Goal: Transaction & Acquisition: Purchase product/service

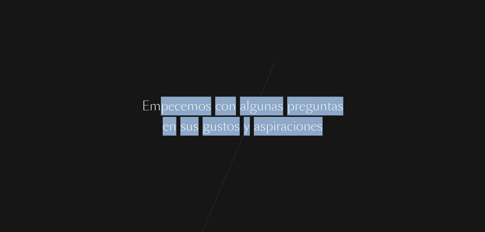
drag, startPoint x: 162, startPoint y: 103, endPoint x: 338, endPoint y: 117, distance: 176.4
click at [338, 117] on div "E m p e c e m o s c o n a l g u n a s p r e g u n t a s e n s u s g u s t o s y…" at bounding box center [242, 116] width 485 height 232
click at [231, 133] on div "o" at bounding box center [230, 126] width 7 height 19
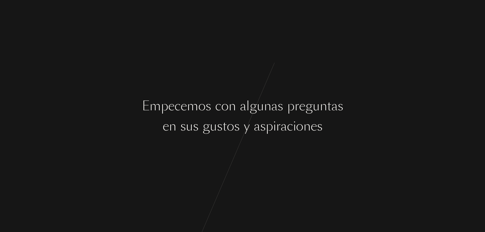
drag, startPoint x: 164, startPoint y: 116, endPoint x: 157, endPoint y: 112, distance: 8.7
click at [164, 117] on div "E m p e c e m o s c o n a l g u n a s p r e g u n t a s e n s u s g u s t o s y…" at bounding box center [242, 116] width 485 height 232
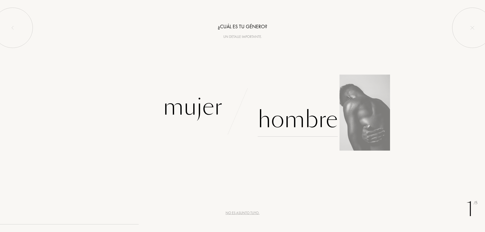
click at [335, 128] on div "Hombre" at bounding box center [298, 120] width 80 height 34
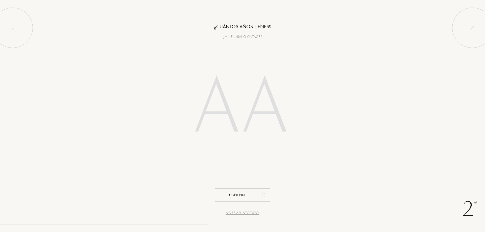
click at [228, 107] on input "number" at bounding box center [243, 108] width 144 height 102
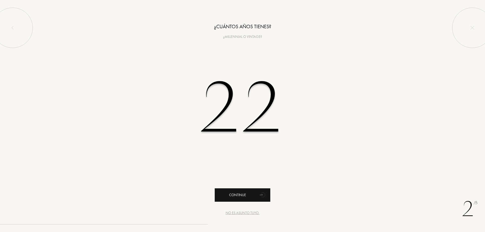
type input "22"
click at [265, 192] on icon "animation" at bounding box center [263, 195] width 10 height 10
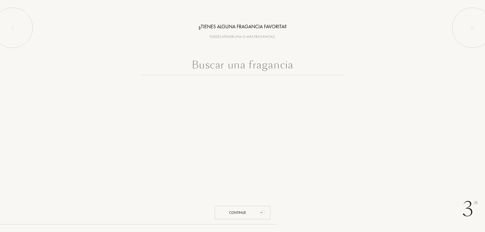
click at [239, 74] on input "text" at bounding box center [242, 66] width 202 height 18
type input "C"
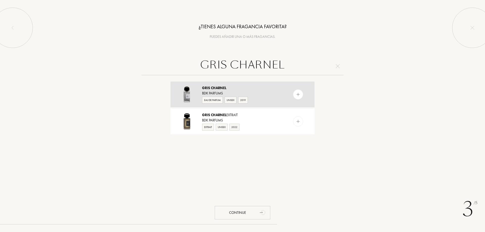
type input "GRIS CHARNEL"
click at [297, 96] on img at bounding box center [298, 94] width 5 height 5
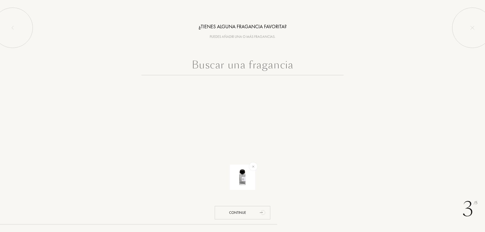
click at [273, 66] on input "text" at bounding box center [242, 66] width 202 height 18
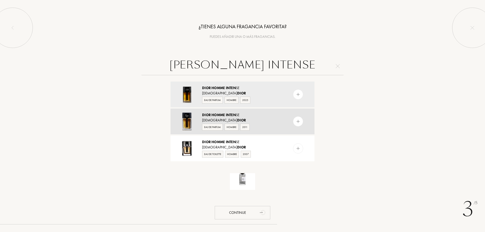
type input "DIOR HOMME INTENSE"
click at [296, 121] on img at bounding box center [298, 121] width 5 height 5
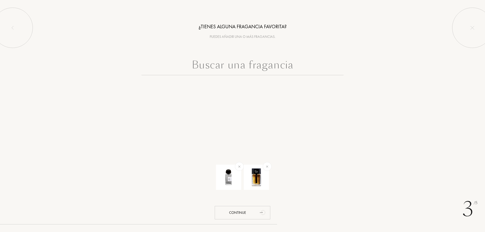
click at [298, 74] on input "text" at bounding box center [242, 66] width 202 height 18
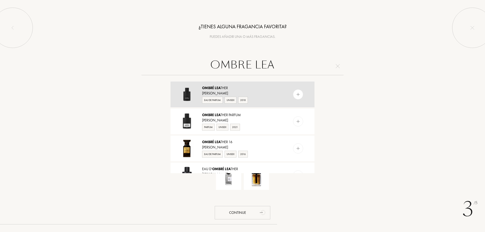
type input "OMBRE LEA"
click at [294, 94] on div at bounding box center [298, 94] width 10 height 10
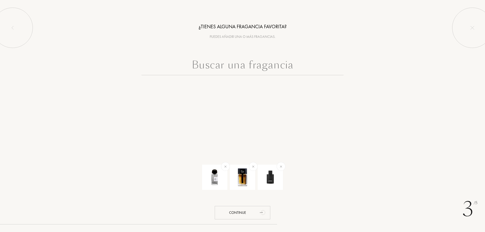
click at [274, 69] on input "text" at bounding box center [242, 66] width 202 height 18
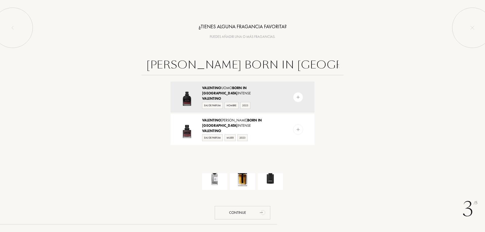
scroll to position [0, 5]
type input "VALENTINO BORN IN ROMA INTENS"
click at [298, 96] on img at bounding box center [298, 97] width 5 height 5
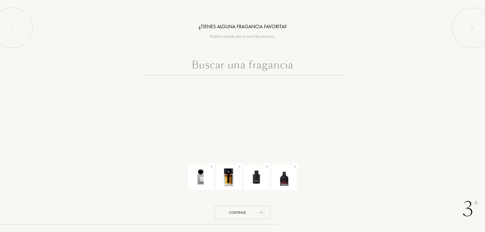
click at [273, 72] on input "text" at bounding box center [242, 66] width 202 height 18
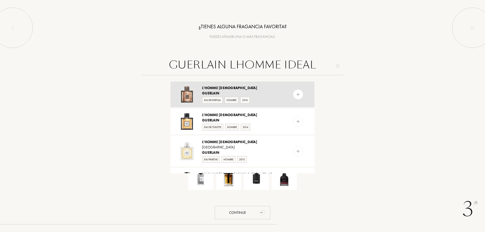
type input "GUERLAIN LHOMME IDEAL"
click at [286, 95] on div "L'Homme Idéal Guerlain Eau de Parfum Hombre 2016" at bounding box center [243, 95] width 144 height 26
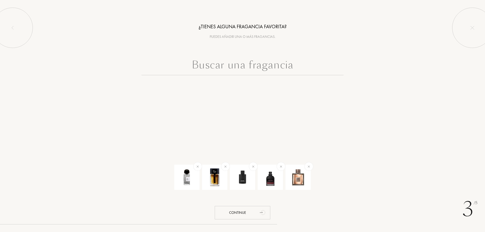
click at [302, 67] on input "text" at bounding box center [242, 66] width 202 height 18
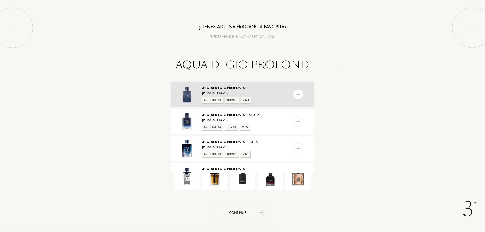
type input "AQUA DI GIO PROFOND"
click at [293, 95] on div at bounding box center [298, 94] width 10 height 10
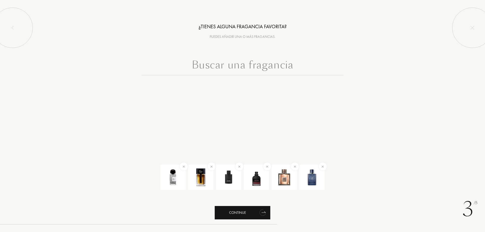
click at [254, 212] on div "Continue" at bounding box center [243, 212] width 56 height 13
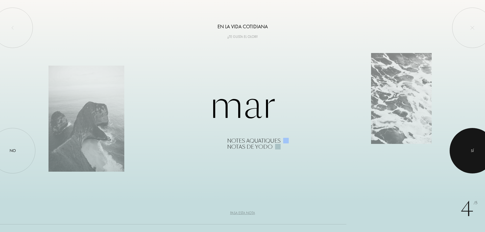
click at [459, 150] on div at bounding box center [472, 150] width 45 height 45
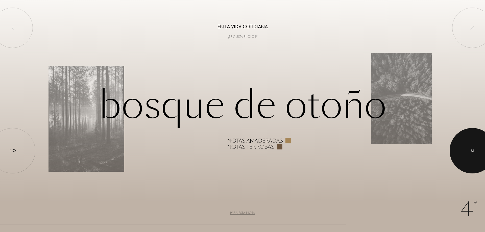
click at [483, 160] on div at bounding box center [472, 150] width 45 height 45
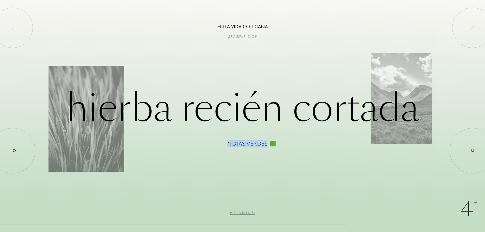
drag, startPoint x: 269, startPoint y: 144, endPoint x: 317, endPoint y: 150, distance: 48.9
click at [313, 150] on div "4 /5 En la vida cotidiana ¿Te gusta el olor? Hierba recién cortada Notas verdes…" at bounding box center [242, 116] width 485 height 232
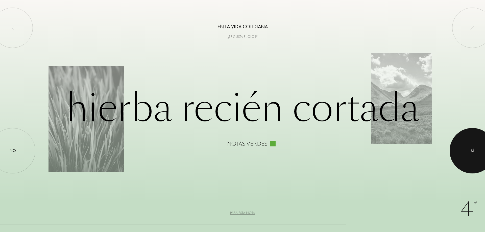
click at [481, 145] on div at bounding box center [472, 150] width 45 height 45
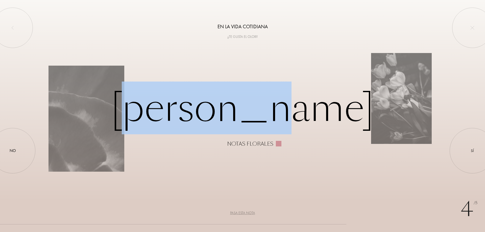
drag, startPoint x: 161, startPoint y: 110, endPoint x: 323, endPoint y: 125, distance: 162.8
click at [311, 123] on div "Ramo de flores Notas florales" at bounding box center [243, 116] width 388 height 62
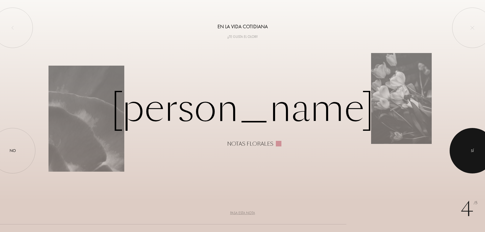
click at [470, 173] on div "Sí" at bounding box center [472, 150] width 45 height 45
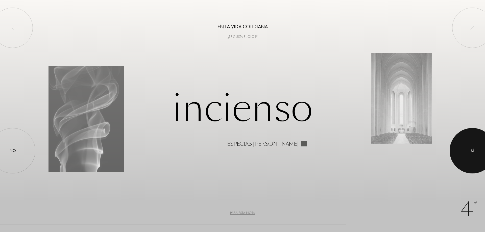
click at [485, 141] on div at bounding box center [472, 150] width 45 height 45
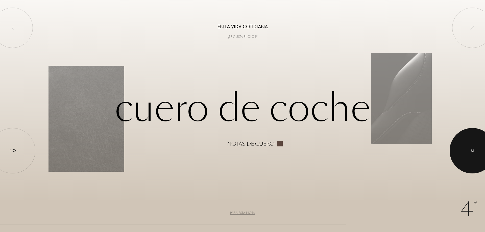
click at [478, 154] on div at bounding box center [472, 150] width 45 height 45
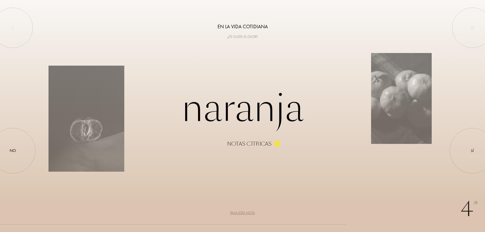
click at [240, 213] on div "Pasa esta nota" at bounding box center [242, 212] width 25 height 5
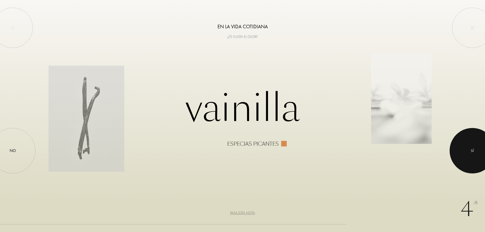
click at [461, 142] on div at bounding box center [472, 150] width 45 height 45
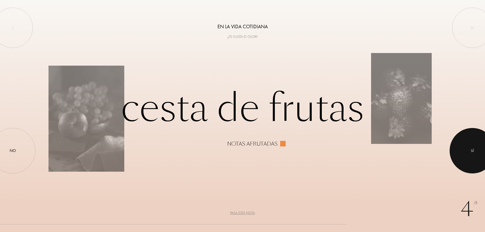
click at [459, 156] on div at bounding box center [472, 150] width 45 height 45
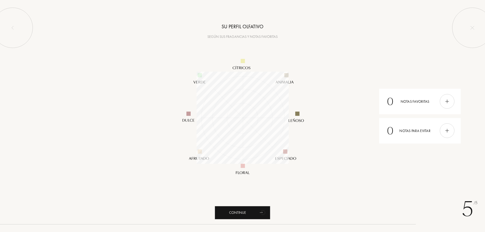
scroll to position [92, 92]
click at [245, 214] on div "Continue" at bounding box center [243, 212] width 56 height 13
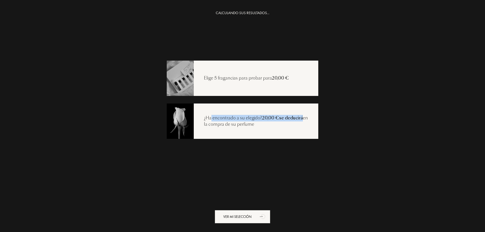
drag, startPoint x: 262, startPoint y: 118, endPoint x: 300, endPoint y: 118, distance: 38.2
click at [300, 118] on div "¿Ha encontrado a su elegido? 20,00 €se deducirá en la compra de su perfume" at bounding box center [256, 121] width 125 height 13
click at [228, 126] on div "¿Ha encontrado a su elegido? 20,00 €se deducirá en la compra de su perfume" at bounding box center [256, 121] width 125 height 13
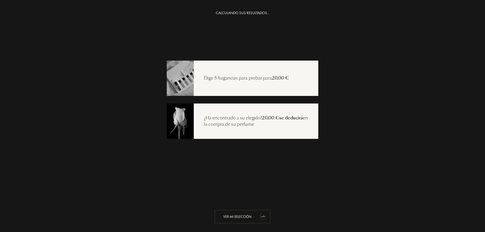
click at [251, 213] on div "Ver mi selección" at bounding box center [243, 216] width 56 height 13
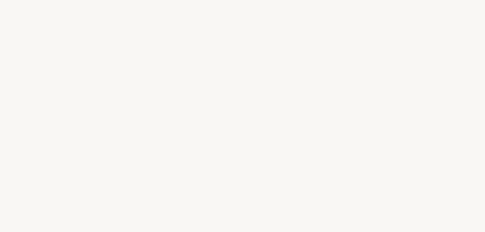
select select "ES"
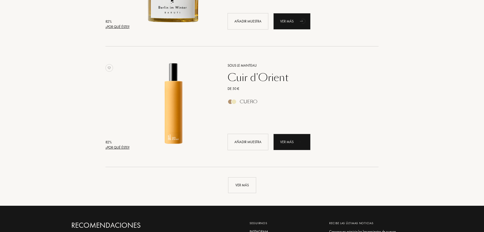
scroll to position [1036, 0]
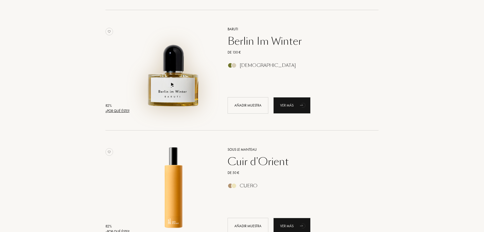
click at [185, 89] on img at bounding box center [173, 68] width 84 height 84
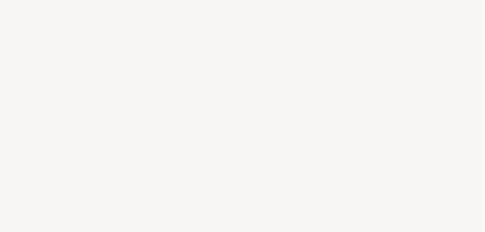
select select "ES"
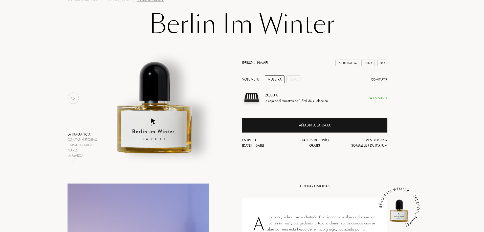
scroll to position [76, 0]
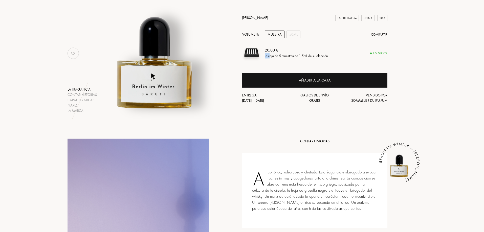
drag, startPoint x: 272, startPoint y: 55, endPoint x: 337, endPoint y: 54, distance: 64.4
click at [327, 53] on div "20,00 € la caja de 5 muestras de 1,5mL de su elección" at bounding box center [296, 52] width 63 height 11
click at [410, 69] on div "La fragancia Contar historias Características Nariz La marca Baruti Eau de Parf…" at bounding box center [242, 53] width 356 height 120
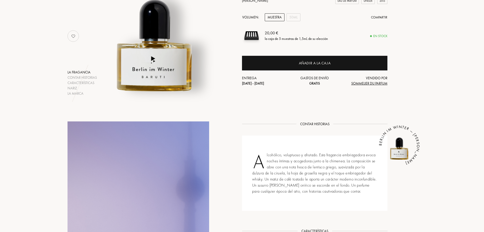
scroll to position [101, 0]
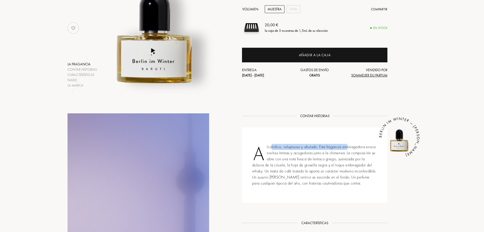
drag, startPoint x: 271, startPoint y: 150, endPoint x: 348, endPoint y: 149, distance: 77.8
click at [348, 149] on div "Alcohólico, voluptuoso y afrutado. Esta fragancia embriagadora evoca noches ínt…" at bounding box center [314, 165] width 145 height 75
click at [350, 149] on div "Alcohólico, voluptuoso y afrutado. Esta fragancia embriagadora evoca noches ínt…" at bounding box center [314, 165] width 145 height 75
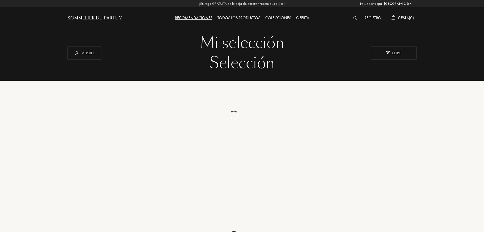
select select "ES"
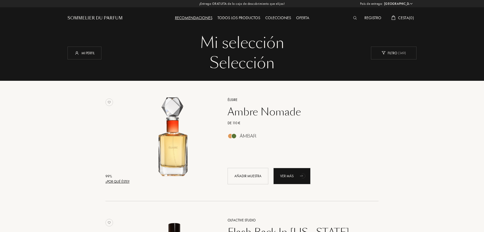
click at [118, 182] on div "¿Por qué éste?" at bounding box center [117, 181] width 24 height 5
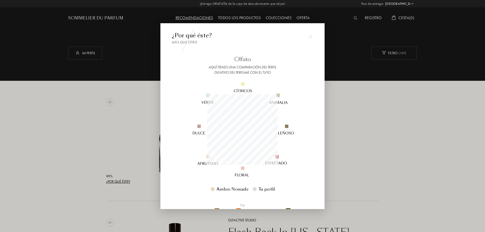
scroll to position [71, 71]
drag, startPoint x: 259, startPoint y: 65, endPoint x: 281, endPoint y: 68, distance: 22.2
click at [281, 68] on div "Aquí tienes una comparación del perfil olfativo del perfume con el tuyo" at bounding box center [242, 70] width 141 height 11
click at [249, 74] on img at bounding box center [242, 129] width 122 height 122
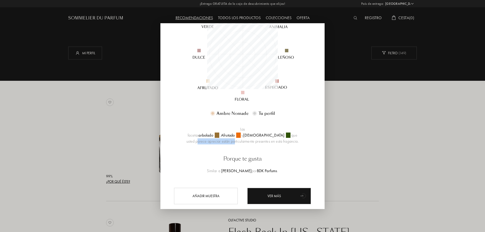
drag, startPoint x: 190, startPoint y: 136, endPoint x: 229, endPoint y: 137, distance: 38.4
click at [229, 137] on span "que usted parece apreciar están particularmente presentes en esta fragancia." at bounding box center [242, 138] width 112 height 11
click at [245, 138] on div "Las facetas arbolado , afrutado y aromático que usted parece apreciar están par…" at bounding box center [242, 135] width 113 height 18
drag, startPoint x: 186, startPoint y: 130, endPoint x: 301, endPoint y: 137, distance: 115.4
click at [301, 137] on div "Las facetas arbolado , afrutado y aromático que usted parece apreciar están par…" at bounding box center [242, 150] width 141 height 48
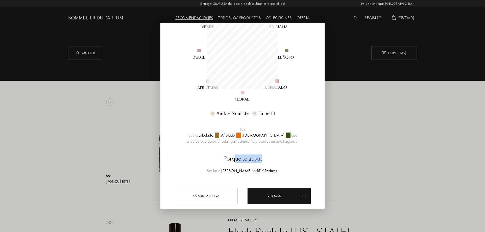
drag, startPoint x: 233, startPoint y: 151, endPoint x: 276, endPoint y: 151, distance: 42.7
click at [276, 155] on div "Porque te gusta" at bounding box center [242, 159] width 113 height 8
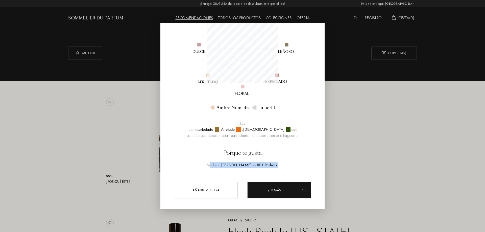
drag, startPoint x: 220, startPoint y: 159, endPoint x: 282, endPoint y: 162, distance: 62.8
click at [282, 162] on div "¿Por qué éste? Más que otro Olfato Aquí tienes una comparación del perfil olfat…" at bounding box center [242, 63] width 141 height 226
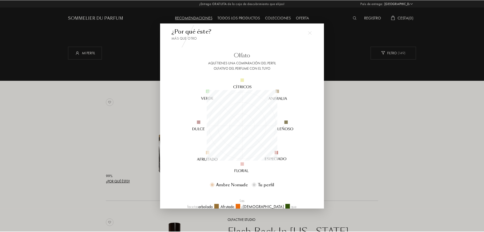
scroll to position [0, 0]
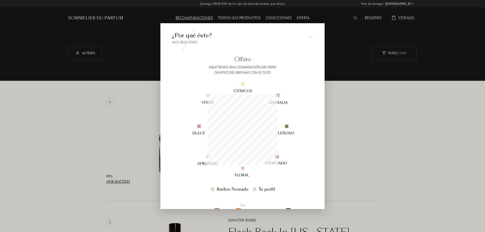
click at [310, 36] on img at bounding box center [311, 37] width 4 height 4
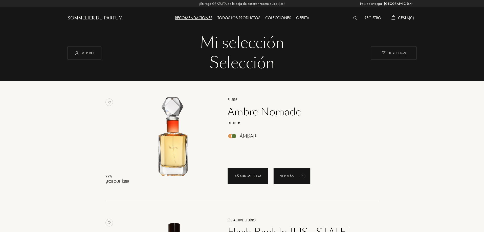
click at [253, 176] on div "Añadir muestra" at bounding box center [247, 176] width 41 height 16
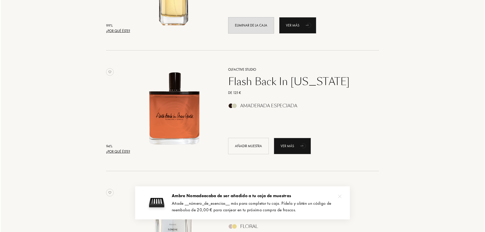
scroll to position [152, 0]
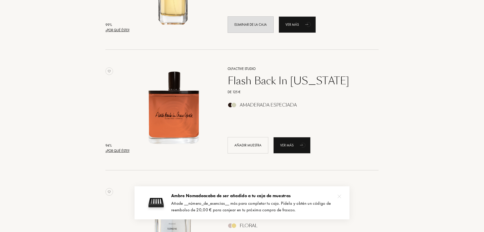
click at [108, 152] on div "¿Por qué éste?" at bounding box center [117, 150] width 24 height 5
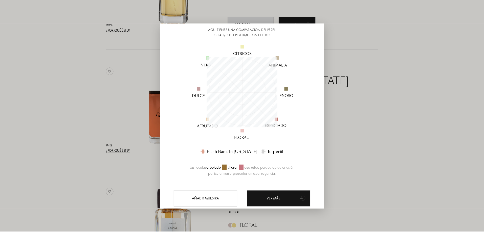
scroll to position [51, 0]
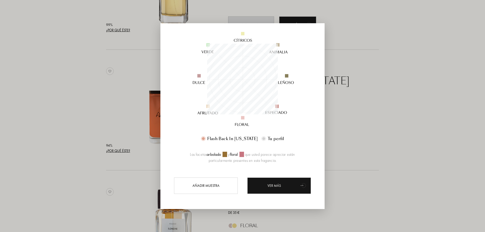
click at [357, 105] on div at bounding box center [242, 116] width 485 height 232
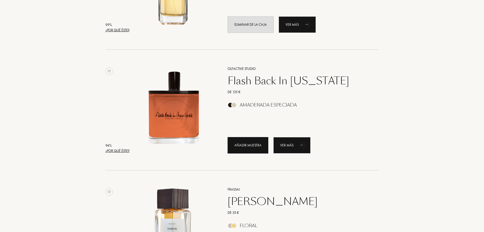
click at [254, 148] on div "Añadir muestra" at bounding box center [247, 145] width 41 height 16
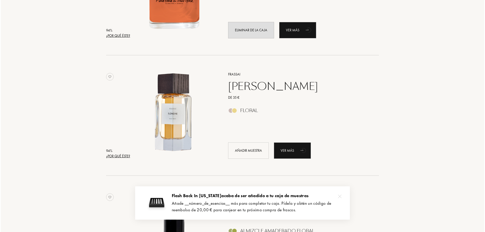
scroll to position [278, 0]
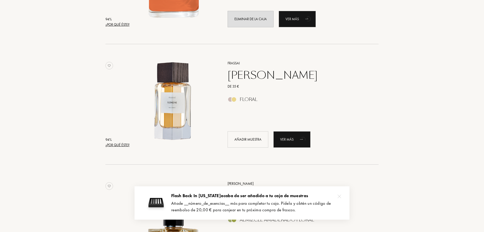
click at [122, 145] on div "¿Por qué éste?" at bounding box center [117, 144] width 24 height 5
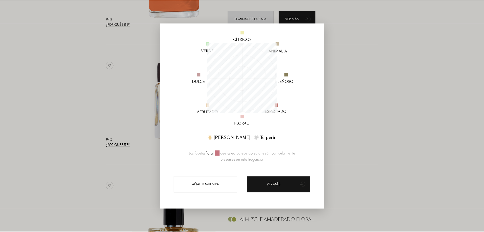
scroll to position [52, 0]
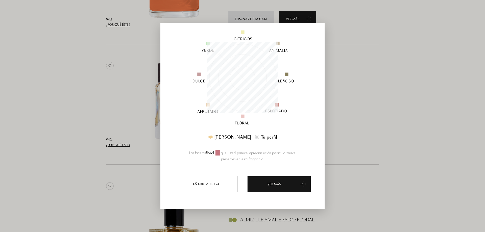
drag, startPoint x: 205, startPoint y: 153, endPoint x: 306, endPoint y: 156, distance: 100.9
click at [305, 156] on div "Las facetas floral que usted parece apreciar están particularmente presentes en…" at bounding box center [242, 156] width 141 height 12
click at [368, 128] on div at bounding box center [242, 116] width 485 height 232
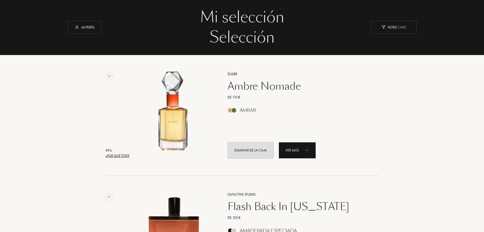
scroll to position [0, 0]
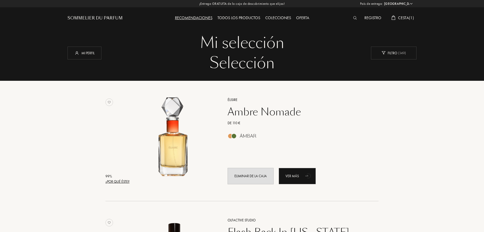
click at [98, 20] on div "Sommelier du Parfum" at bounding box center [94, 18] width 55 height 6
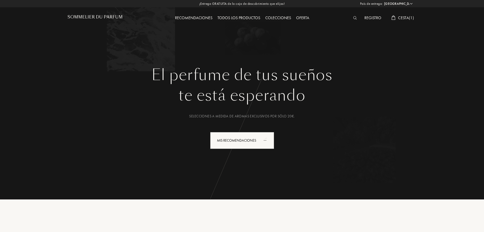
select select "ES"
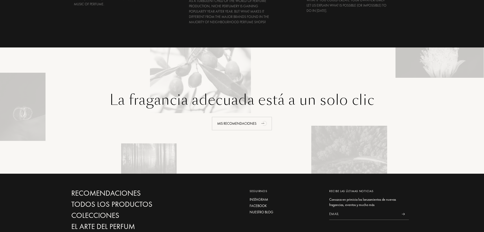
scroll to position [1199, 0]
